Goal: Transaction & Acquisition: Purchase product/service

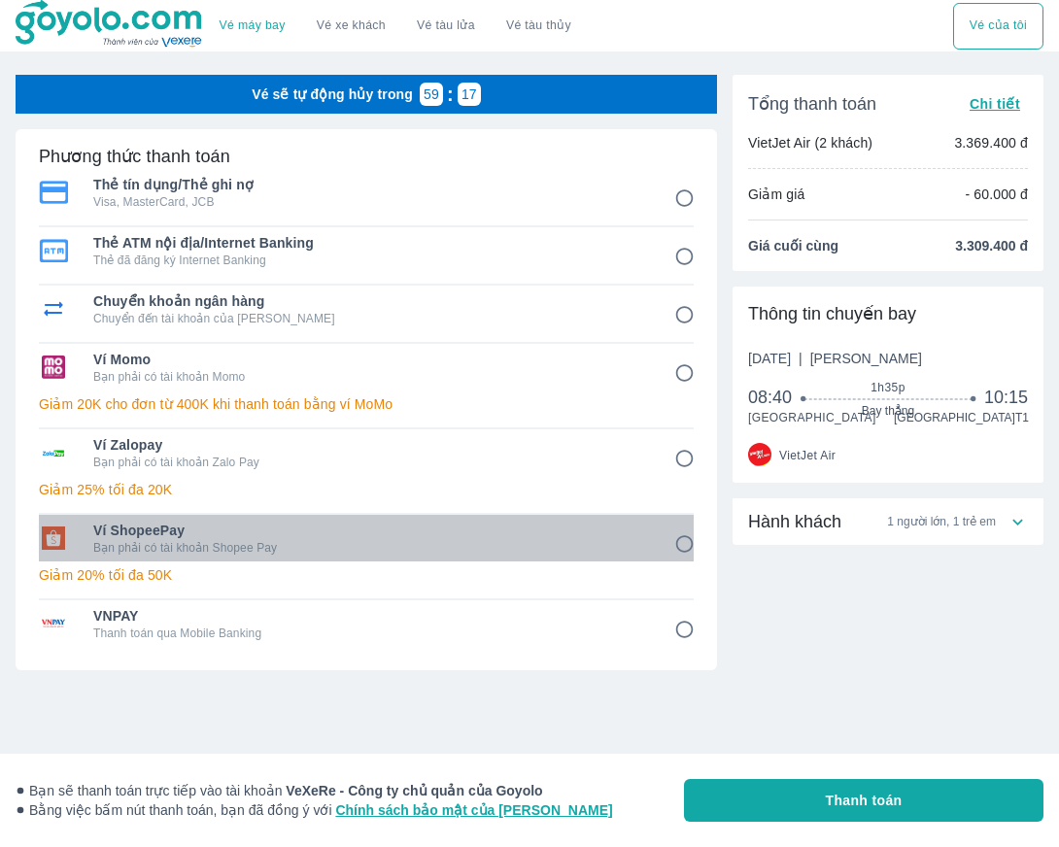
click at [279, 539] on span "Ví ShopeePay" at bounding box center [370, 530] width 554 height 19
radio input "true"
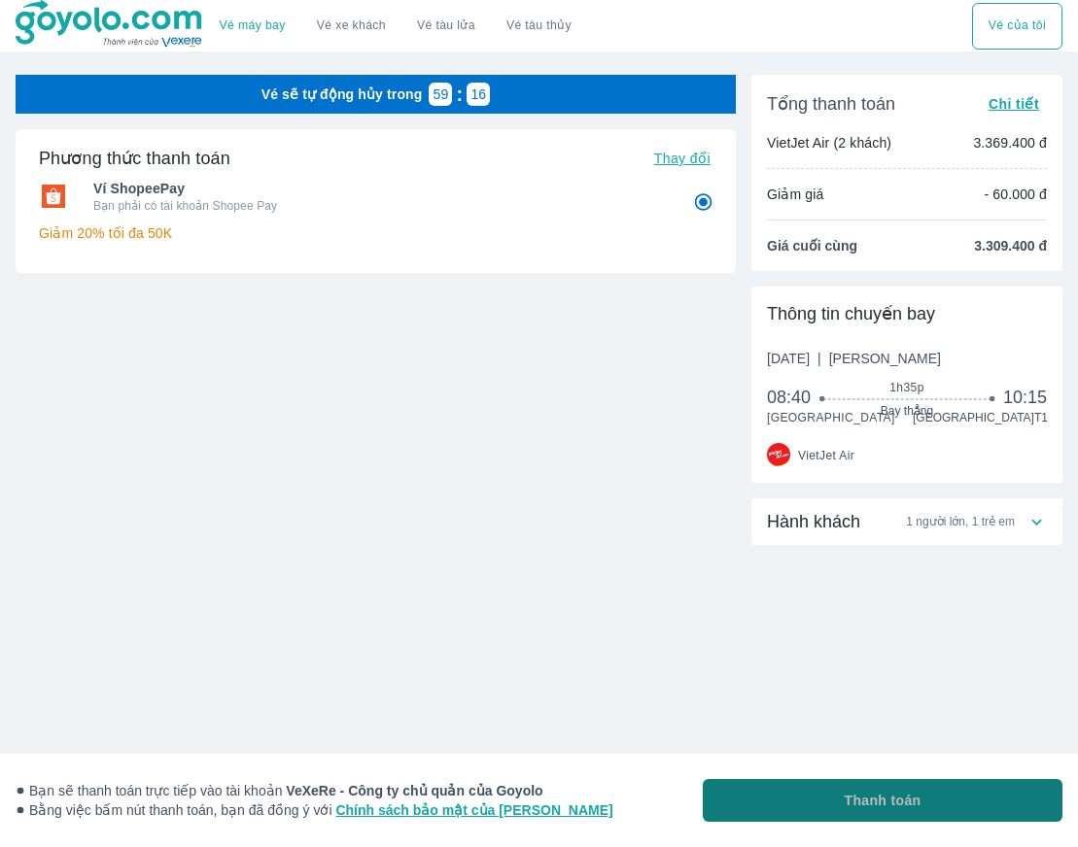
click at [813, 799] on button "Thanh toán" at bounding box center [883, 800] width 360 height 43
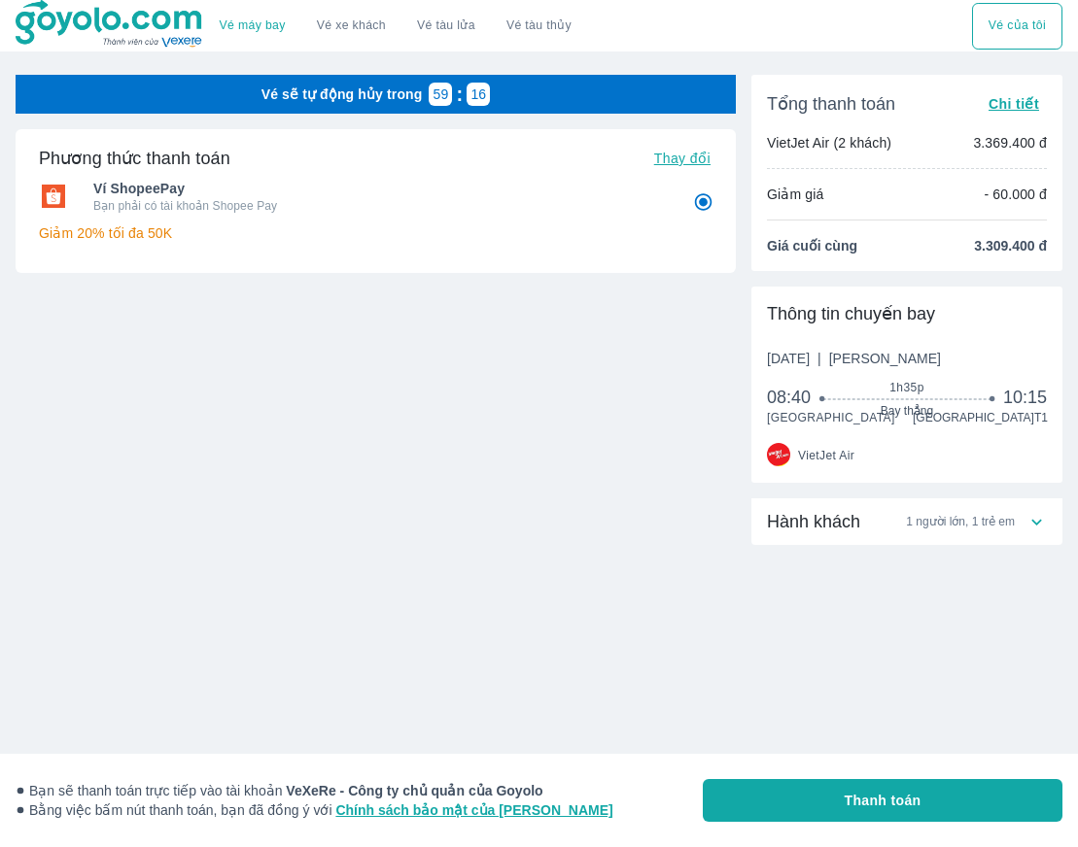
radio input "false"
